Goal: Book appointment/travel/reservation

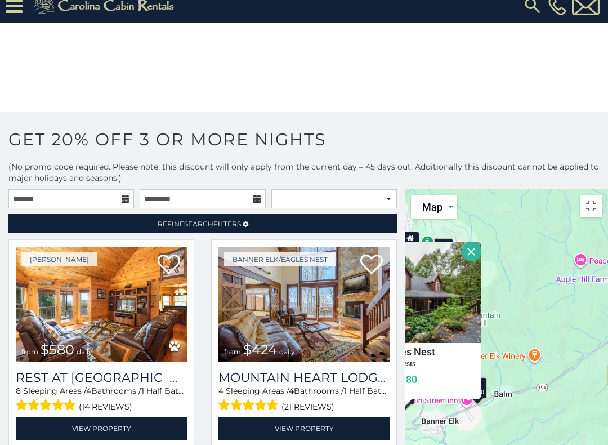
scroll to position [4722, 0]
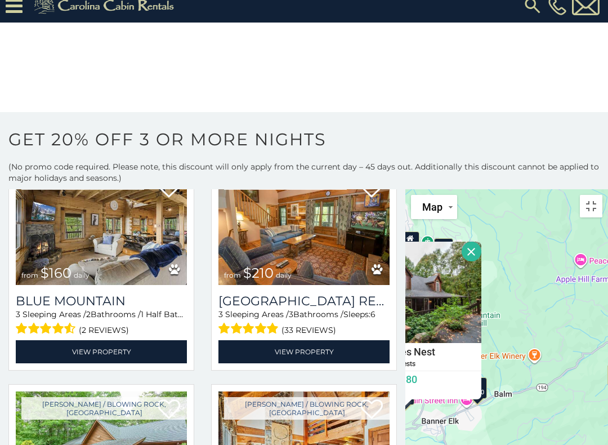
click at [462, 242] on button "Close" at bounding box center [472, 252] width 20 height 20
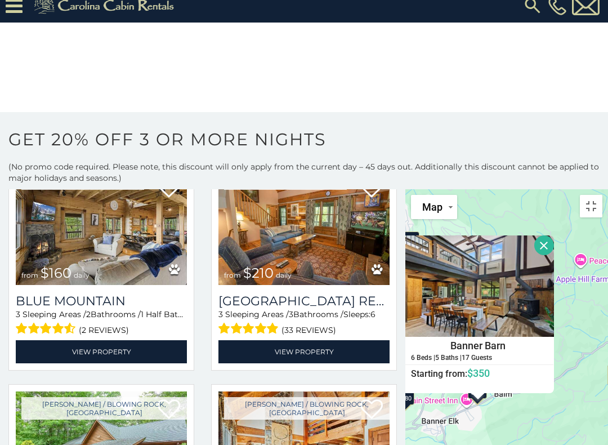
click at [534, 235] on button "Close" at bounding box center [544, 245] width 20 height 20
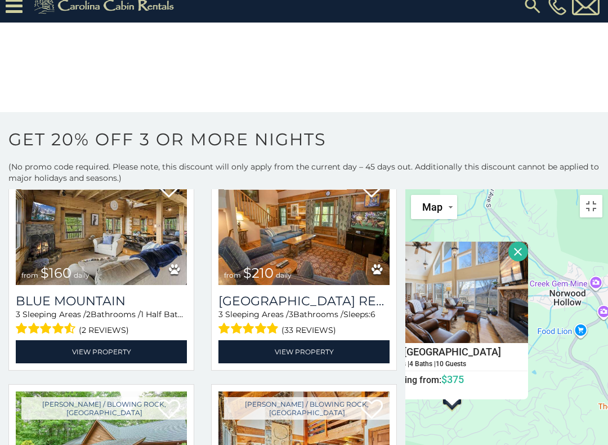
click at [508, 242] on button "Close" at bounding box center [518, 252] width 20 height 20
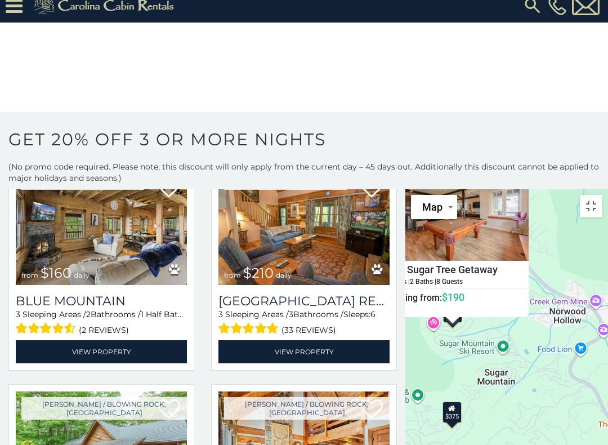
click at [509, 159] on button "Close" at bounding box center [519, 169] width 20 height 20
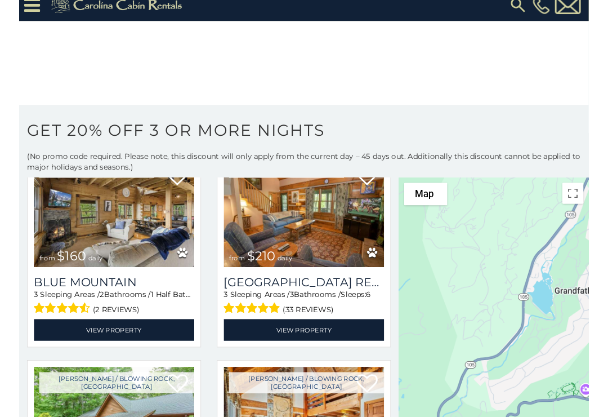
scroll to position [2, 0]
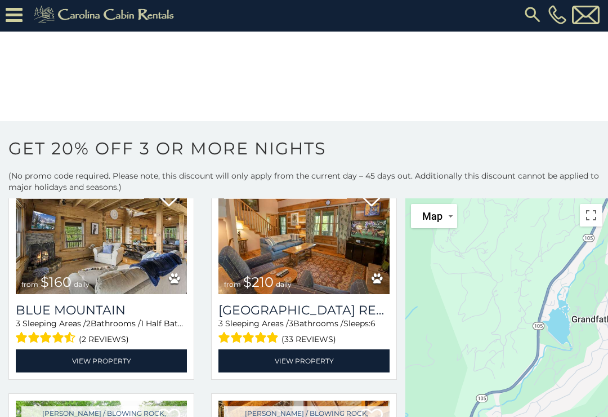
click at [498, 248] on div "$580 $424 $270 $230 $230 $375 $400 $230 $290 $199 $160 $150 $375 $345 $230 $150…" at bounding box center [506, 357] width 203 height 318
click at [521, 261] on div "$580 $424 $270 $230 $230 $375 $400 $230 $290 $199 $160 $150 $375 $345 $230 $150…" at bounding box center [506, 357] width 203 height 318
click at [580, 285] on div "$580 $424 $270 $230 $230 $375 $400 $230 $290 $199 $160 $150 $375 $345 $230 $150…" at bounding box center [506, 357] width 203 height 318
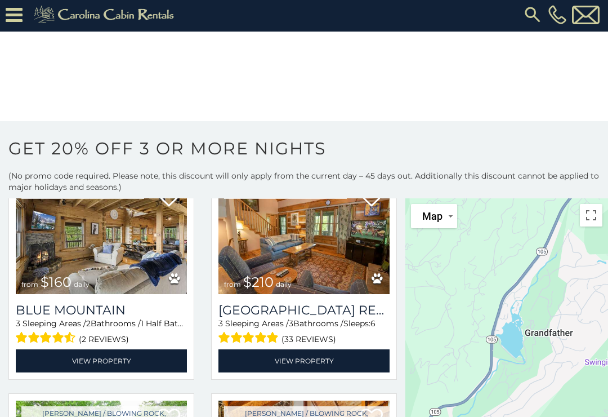
click at [591, 215] on button "Toggle fullscreen view" at bounding box center [591, 215] width 23 height 23
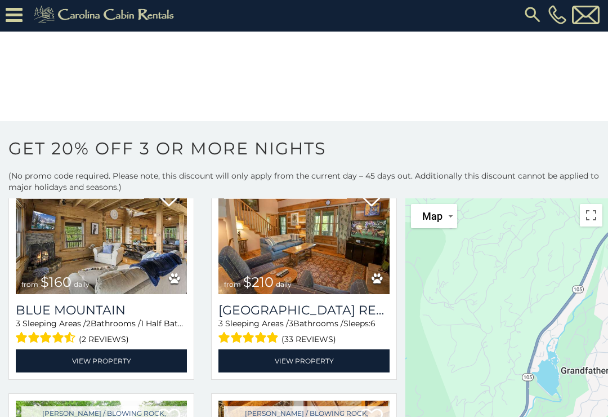
click at [590, 215] on button "Toggle fullscreen view" at bounding box center [591, 215] width 23 height 23
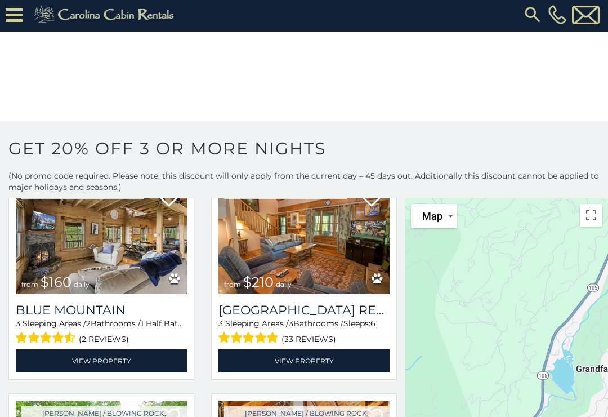
click at [589, 213] on button "Toggle fullscreen view" at bounding box center [591, 215] width 23 height 23
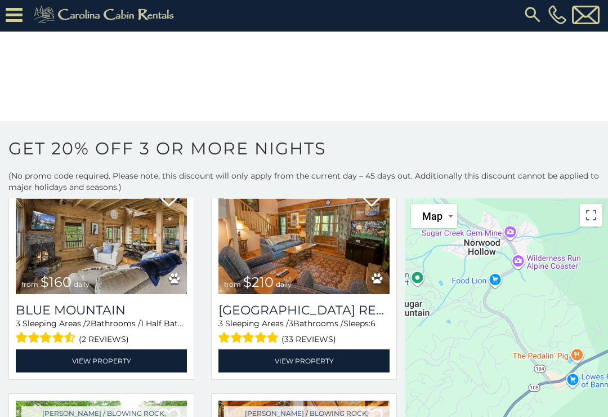
click at [590, 214] on button "Toggle fullscreen view" at bounding box center [591, 215] width 23 height 23
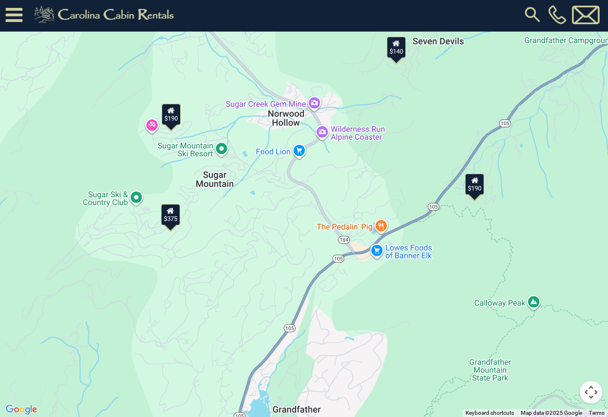
scroll to position [0, 0]
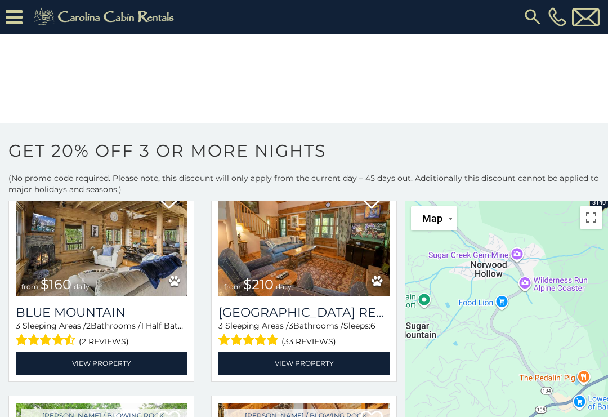
click at [586, 217] on button "Toggle fullscreen view" at bounding box center [591, 217] width 23 height 23
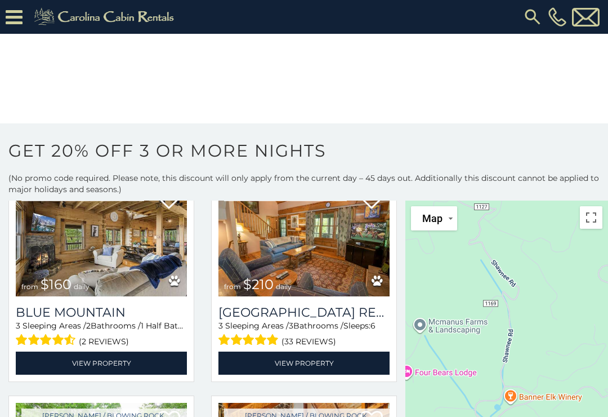
click at [588, 215] on button "Toggle fullscreen view" at bounding box center [591, 217] width 23 height 23
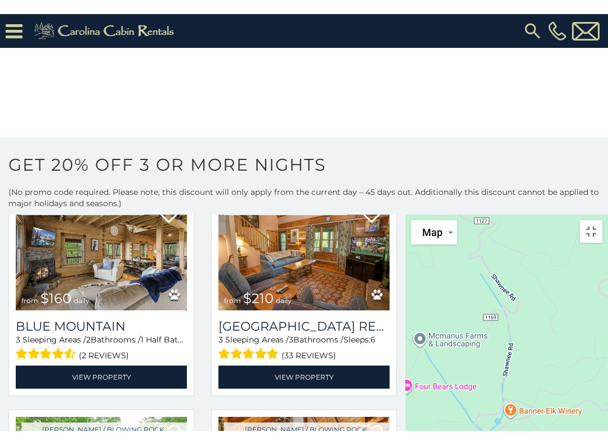
scroll to position [11, 0]
